Goal: Task Accomplishment & Management: Complete application form

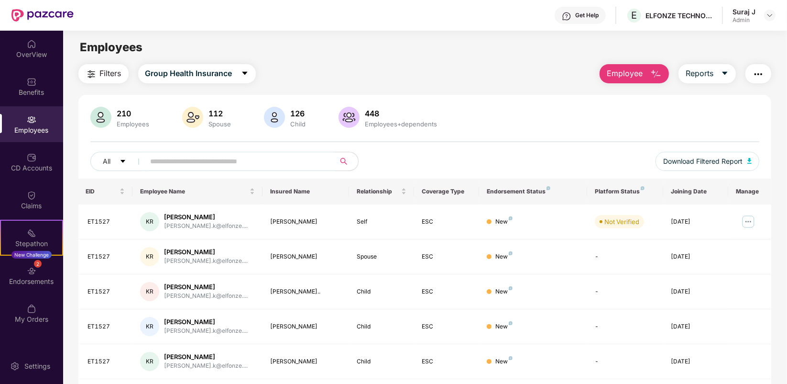
click at [625, 79] on span "Employee" at bounding box center [625, 73] width 36 height 12
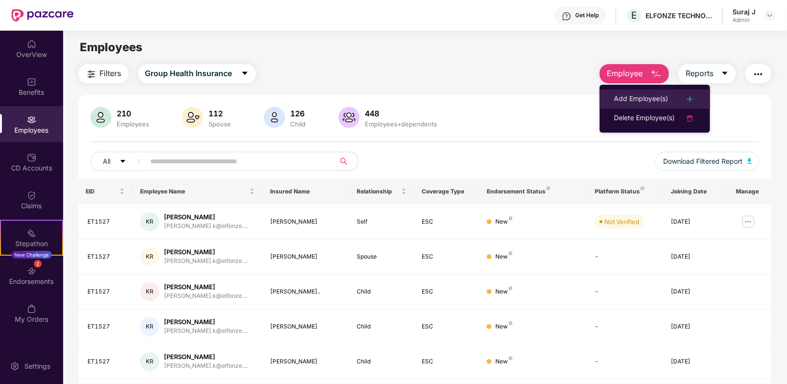
click at [622, 93] on div "Add Employee(s)" at bounding box center [641, 98] width 54 height 11
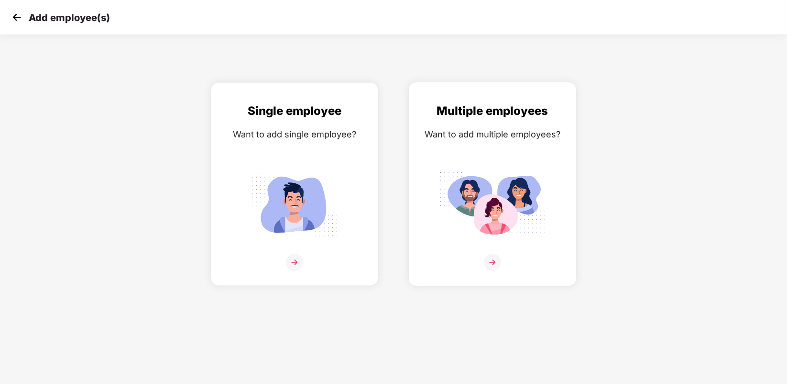
click at [497, 256] on img at bounding box center [492, 261] width 17 height 17
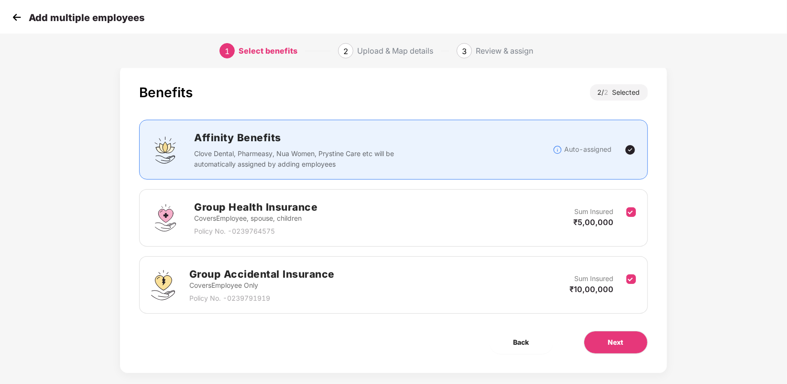
scroll to position [27, 0]
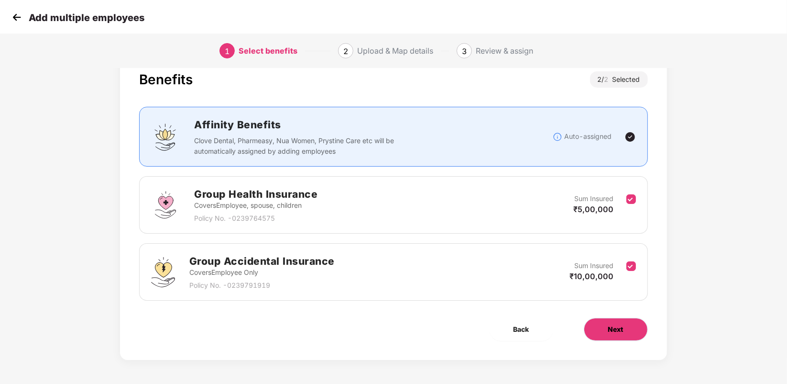
click at [614, 321] on button "Next" at bounding box center [616, 329] width 64 height 23
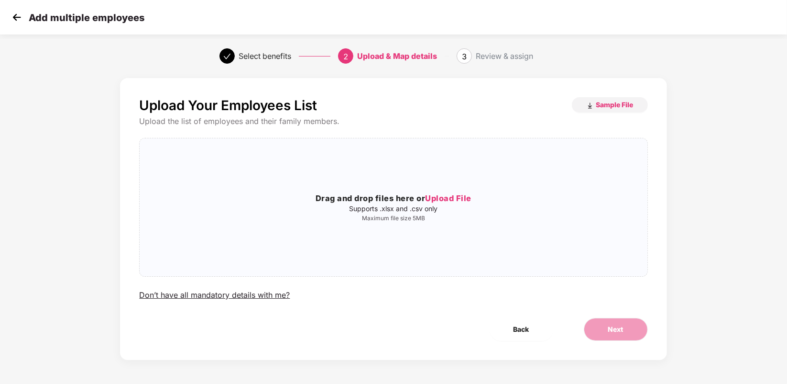
scroll to position [0, 0]
click at [428, 207] on p "Supports .xlsx and .csv only" at bounding box center [393, 209] width 507 height 8
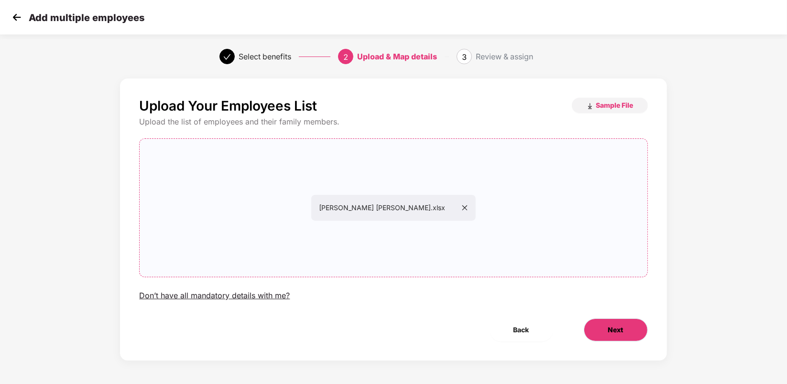
click at [629, 330] on button "Next" at bounding box center [616, 329] width 64 height 23
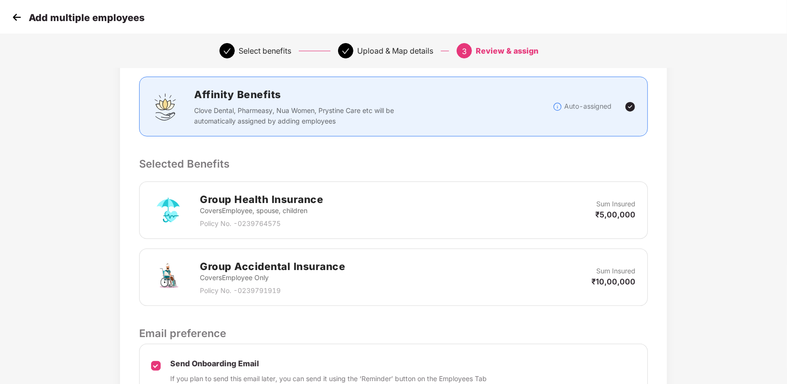
scroll to position [218, 0]
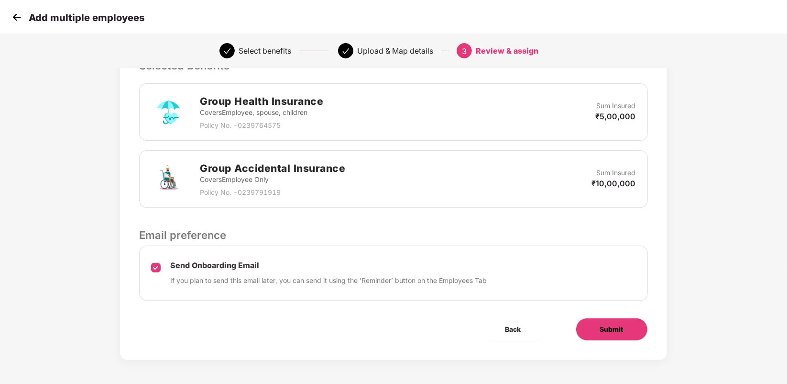
click at [592, 327] on button "Submit" at bounding box center [612, 329] width 72 height 23
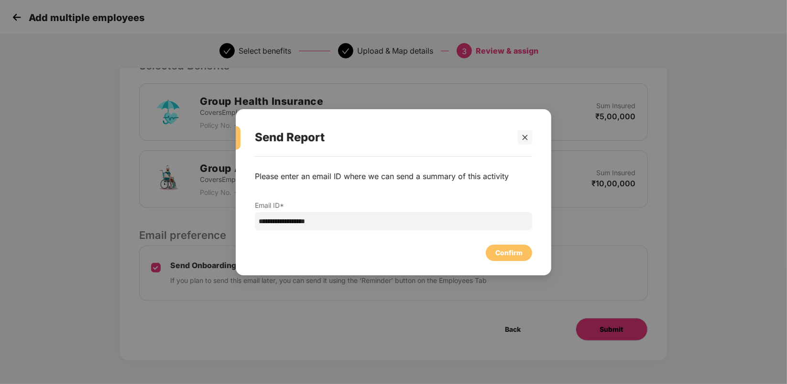
scroll to position [0, 0]
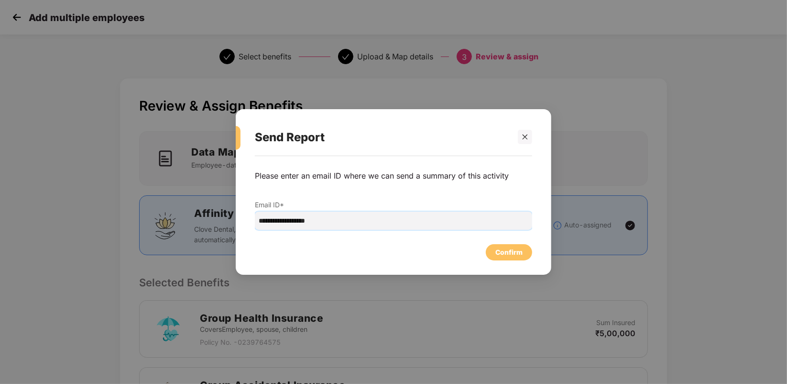
click at [278, 224] on input "**********" at bounding box center [393, 220] width 277 height 18
type input "**********"
click at [515, 254] on div "Confirm" at bounding box center [508, 252] width 27 height 11
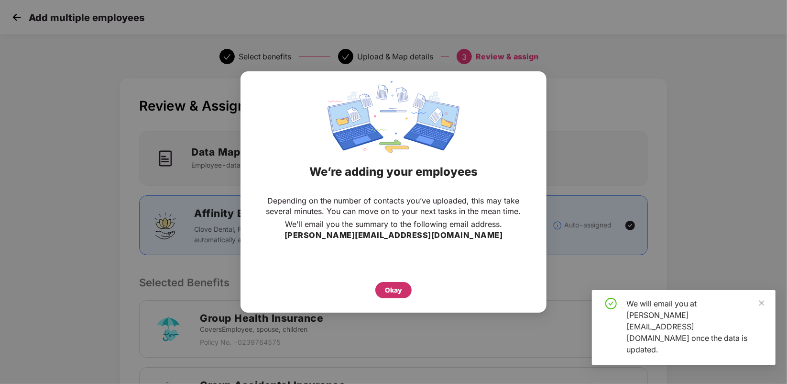
click at [395, 284] on div "Okay" at bounding box center [393, 290] width 36 height 16
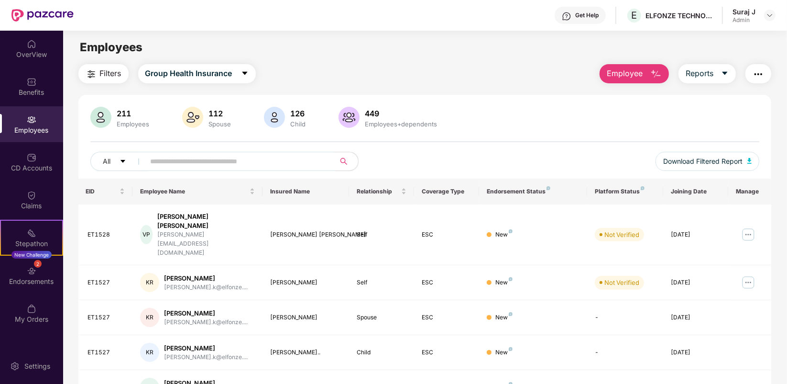
click at [477, 77] on div "Filters Group Health Insurance Employee Reports" at bounding box center [424, 73] width 693 height 19
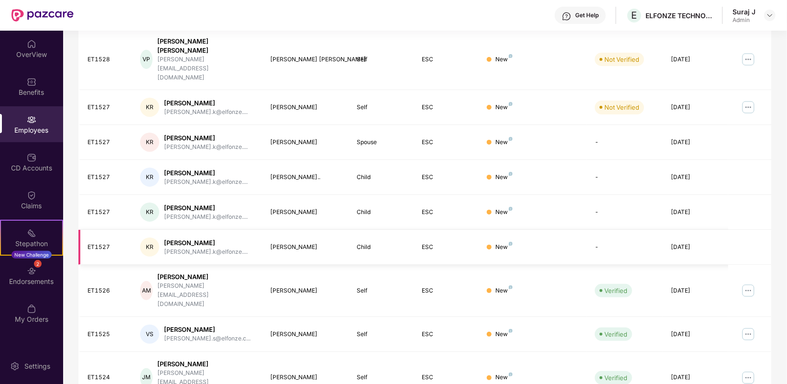
scroll to position [179, 0]
